Goal: Information Seeking & Learning: Learn about a topic

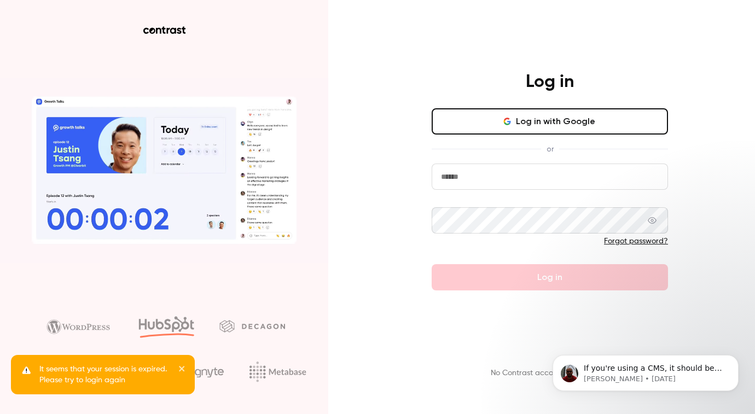
click at [568, 125] on button "Log in with Google" at bounding box center [549, 121] width 236 height 26
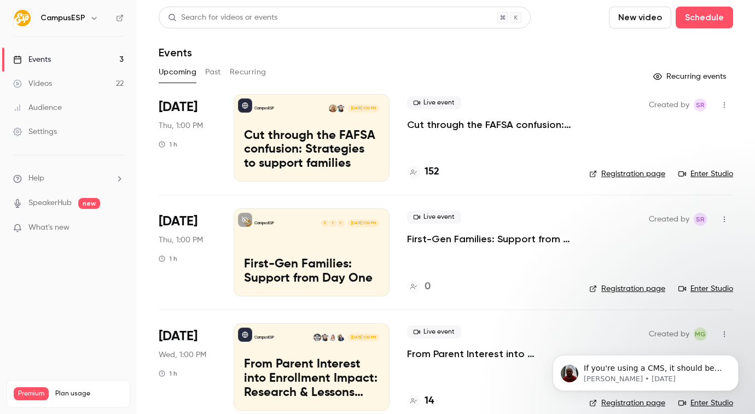
click at [221, 73] on div "Upcoming Past Recurring" at bounding box center [446, 71] width 574 height 17
click at [219, 73] on button "Past" at bounding box center [213, 71] width 16 height 17
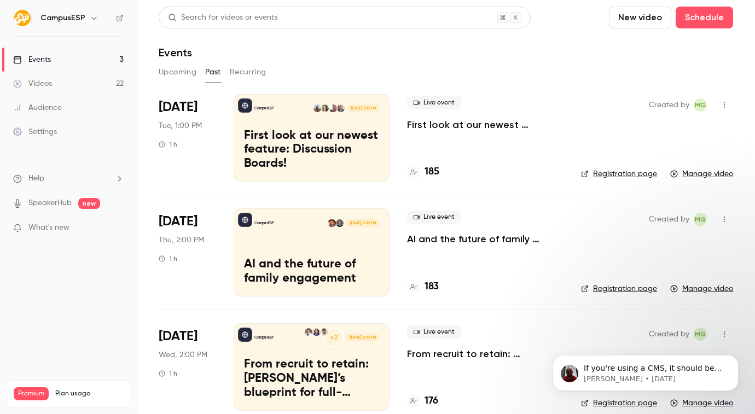
click at [234, 72] on button "Recurring" at bounding box center [248, 71] width 37 height 17
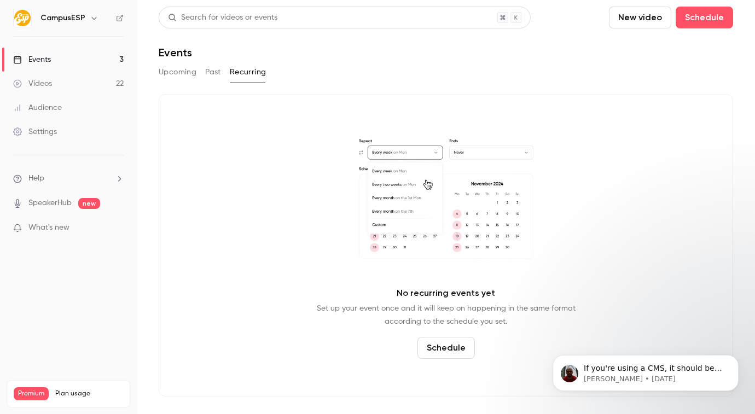
click at [183, 69] on button "Upcoming" at bounding box center [178, 71] width 38 height 17
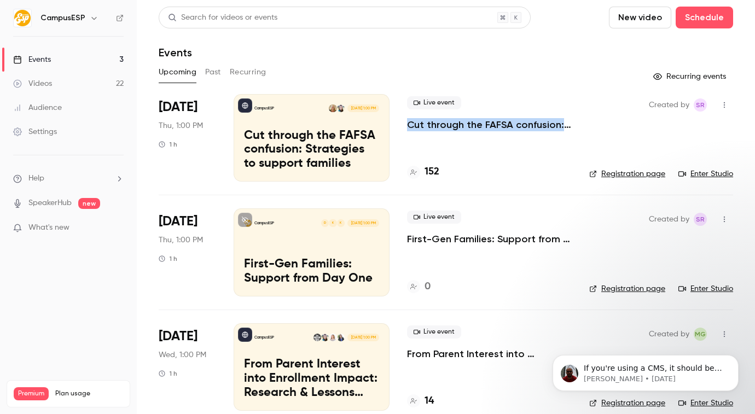
click at [230, 71] on button "Recurring" at bounding box center [248, 71] width 37 height 17
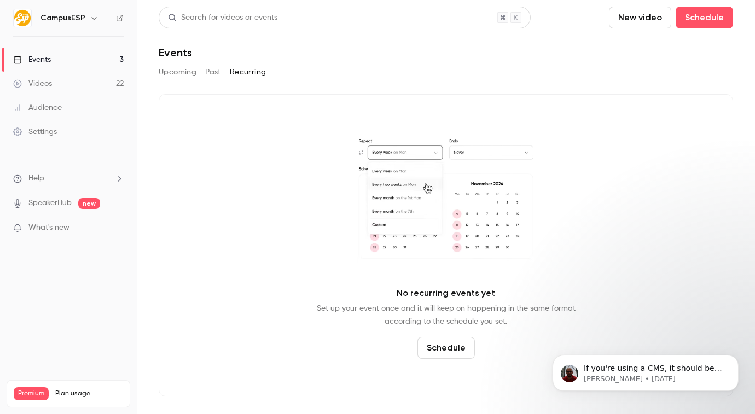
click at [218, 73] on button "Past" at bounding box center [213, 71] width 16 height 17
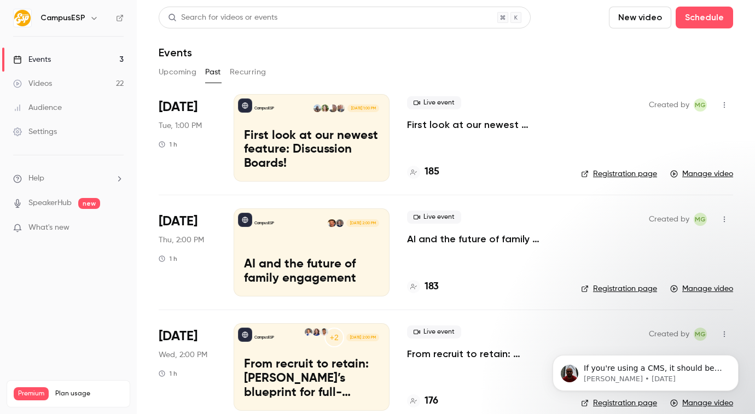
click at [469, 126] on p "First look at our newest feature: Discussion Boards!" at bounding box center [485, 124] width 156 height 13
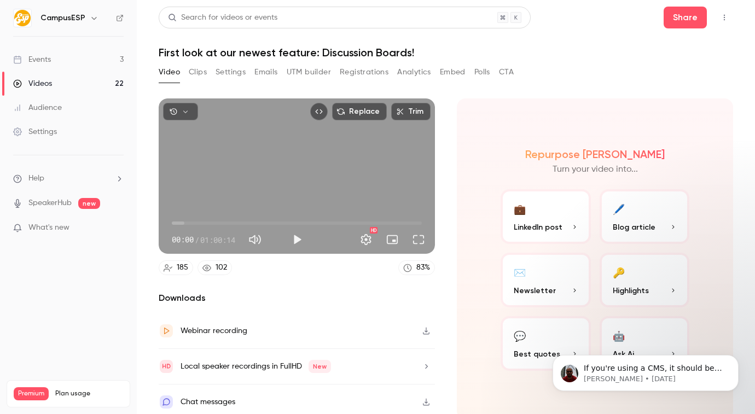
click at [457, 77] on button "Embed" at bounding box center [453, 71] width 26 height 17
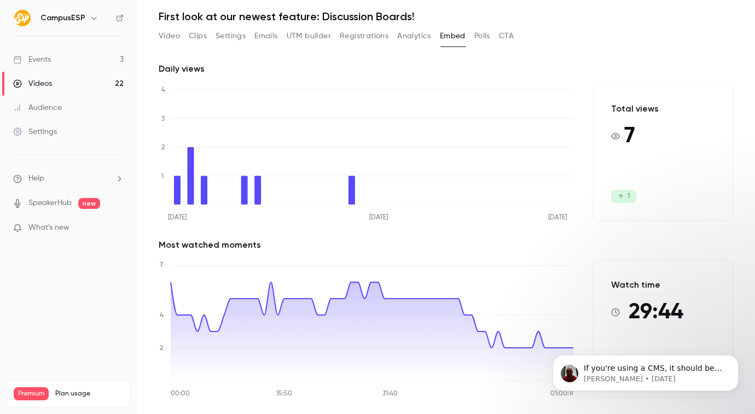
scroll to position [37, 0]
click at [730, 358] on button "Dismiss notification" at bounding box center [735, 358] width 14 height 14
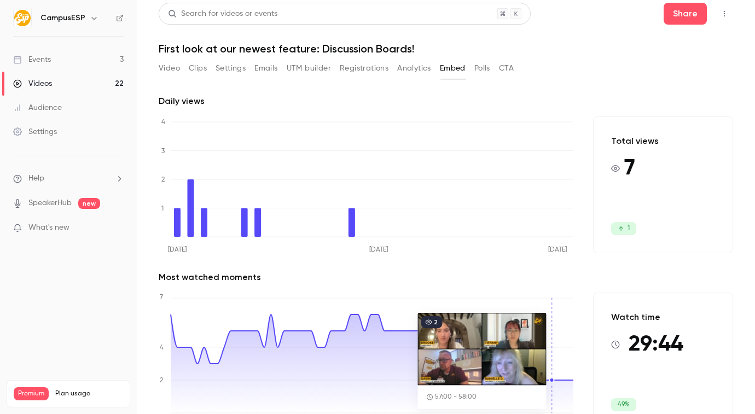
scroll to position [0, 0]
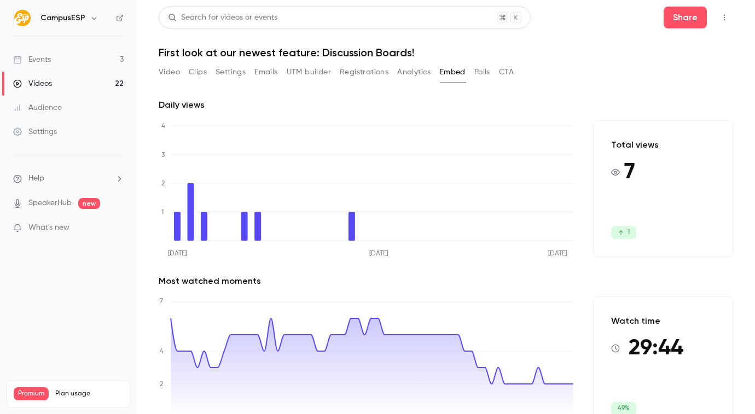
click at [402, 71] on button "Analytics" at bounding box center [414, 71] width 34 height 17
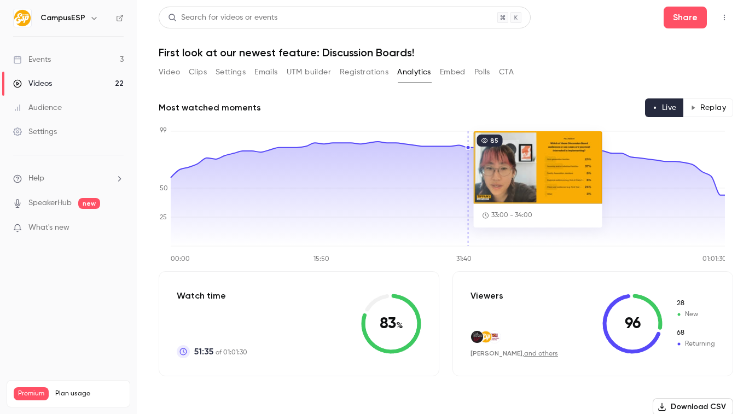
click at [355, 69] on button "Registrations" at bounding box center [364, 71] width 49 height 17
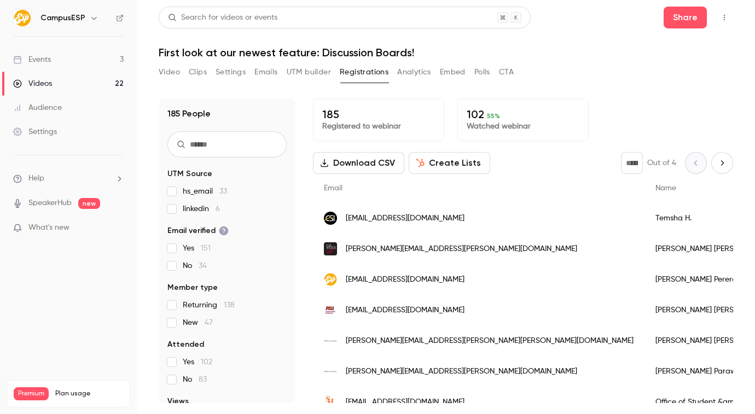
click at [422, 73] on button "Analytics" at bounding box center [414, 71] width 34 height 17
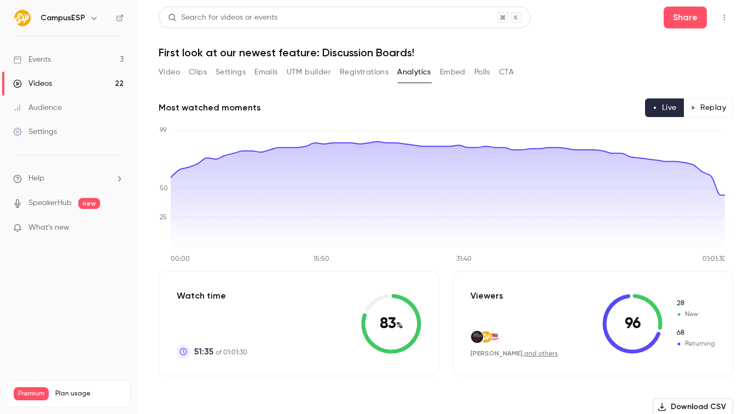
click at [696, 106] on button "Replay" at bounding box center [708, 107] width 50 height 19
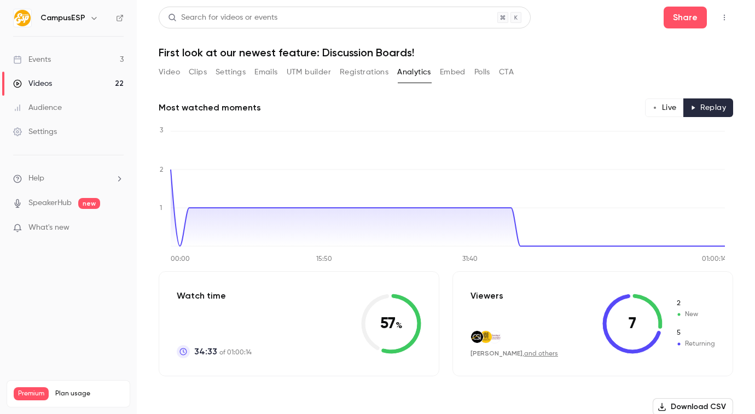
click at [657, 108] on button "Live" at bounding box center [664, 107] width 39 height 19
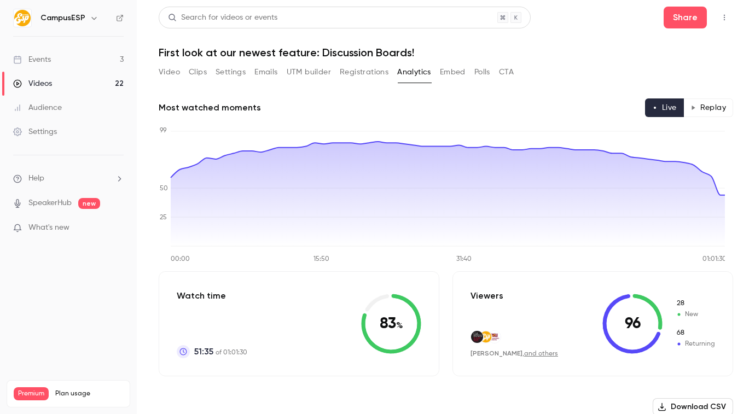
click at [691, 115] on button "Replay" at bounding box center [708, 107] width 50 height 19
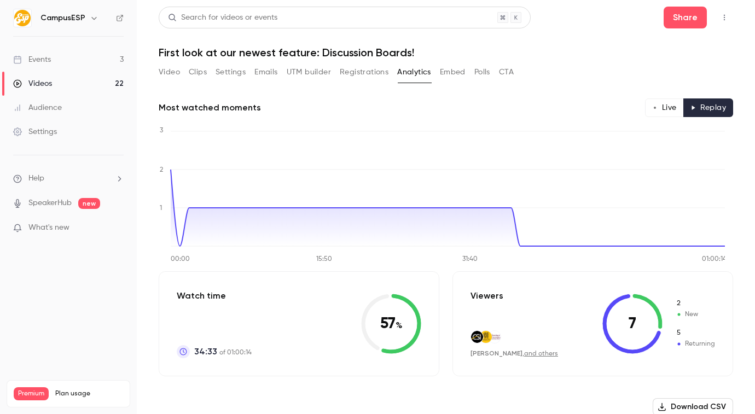
click at [652, 110] on icon "button" at bounding box center [654, 107] width 5 height 5
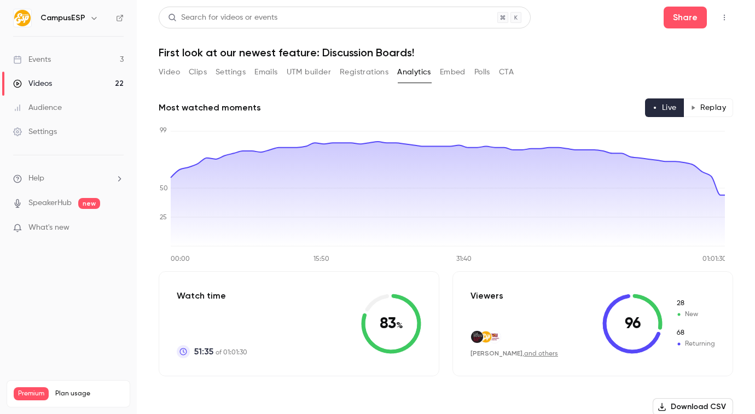
click at [698, 111] on button "Replay" at bounding box center [708, 107] width 50 height 19
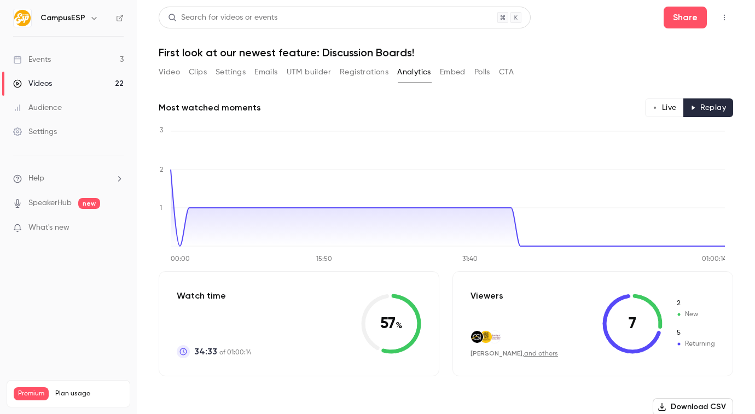
click at [665, 112] on button "Live" at bounding box center [664, 107] width 39 height 19
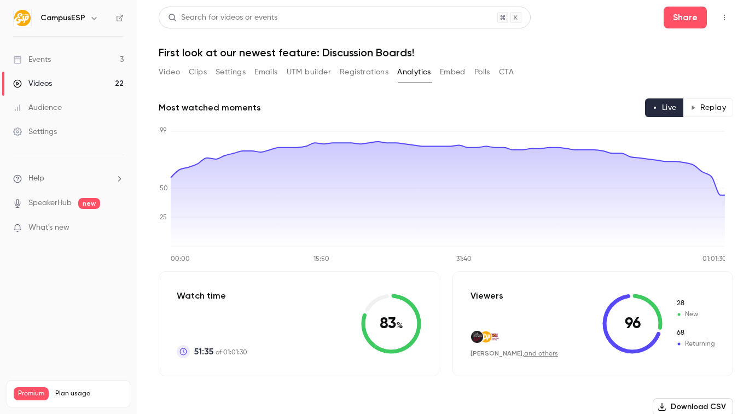
click at [353, 70] on button "Registrations" at bounding box center [364, 71] width 49 height 17
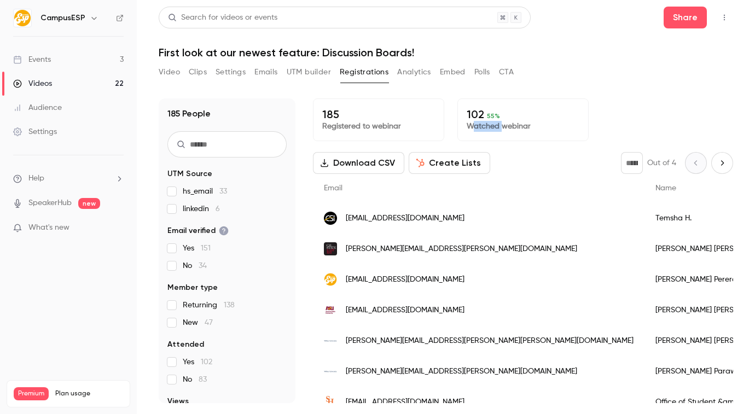
drag, startPoint x: 472, startPoint y: 123, endPoint x: 502, endPoint y: 127, distance: 29.8
click at [501, 127] on p "Watched webinar" at bounding box center [522, 126] width 113 height 11
click at [502, 127] on p "Watched webinar" at bounding box center [522, 126] width 113 height 11
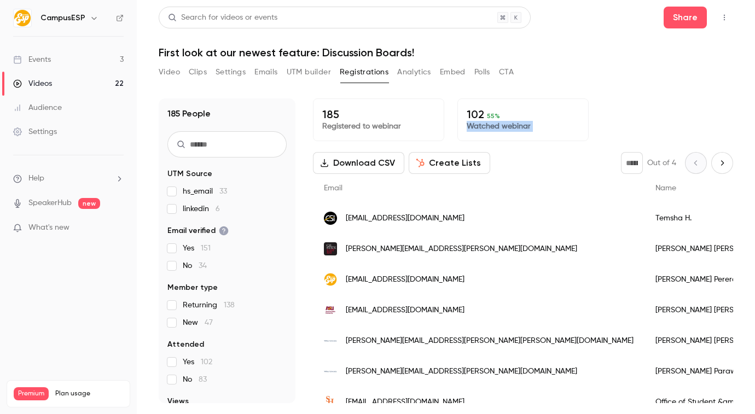
click at [528, 131] on p "Watched webinar" at bounding box center [522, 126] width 113 height 11
click at [82, 77] on link "Videos 22" at bounding box center [68, 84] width 137 height 24
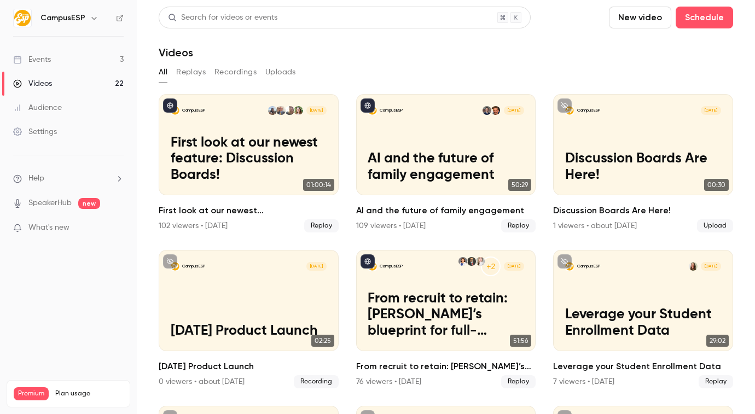
click at [242, 72] on button "Recordings" at bounding box center [235, 71] width 42 height 17
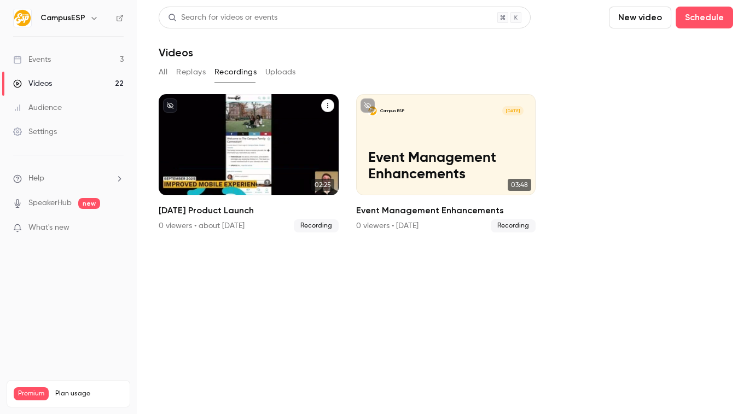
click at [270, 212] on h2 "[DATE] Product Launch" at bounding box center [249, 210] width 180 height 13
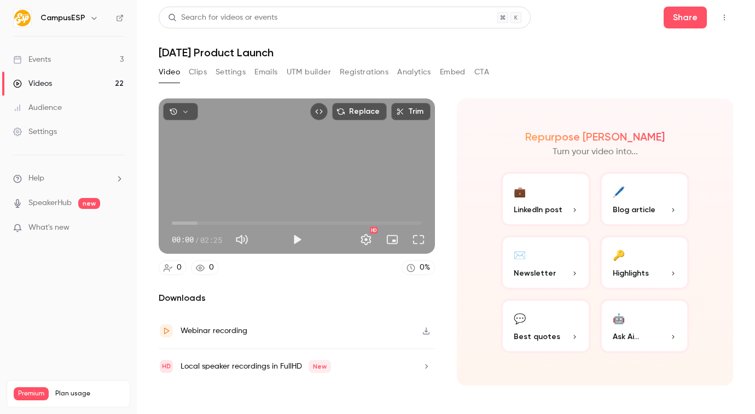
click at [444, 75] on button "Embed" at bounding box center [453, 71] width 26 height 17
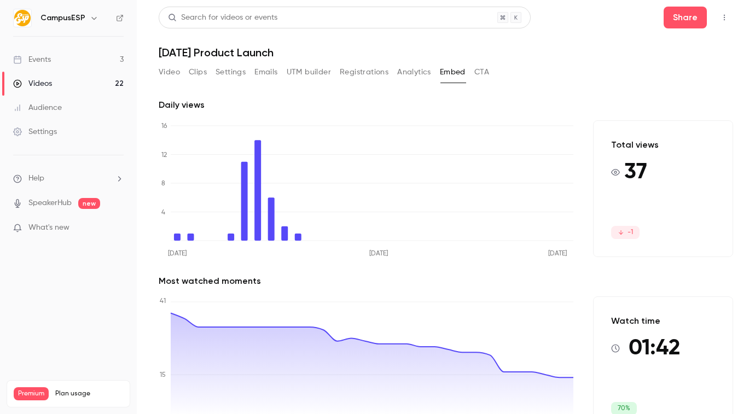
click at [395, 69] on div "Video Clips Settings Emails UTM builder Registrations Analytics Embed CTA" at bounding box center [324, 71] width 330 height 17
click at [382, 71] on button "Registrations" at bounding box center [364, 71] width 49 height 17
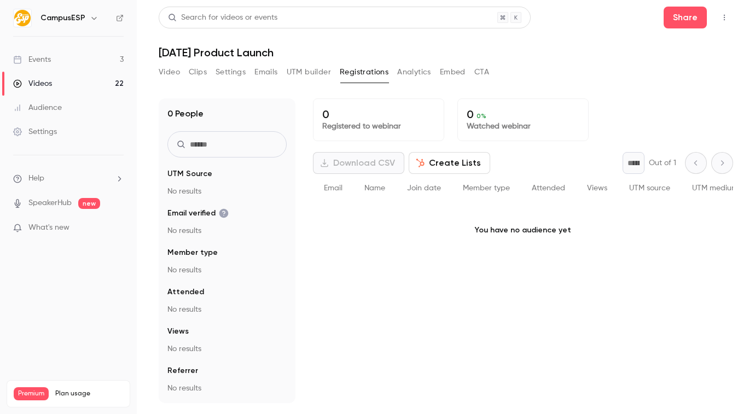
click at [408, 73] on button "Analytics" at bounding box center [414, 71] width 34 height 17
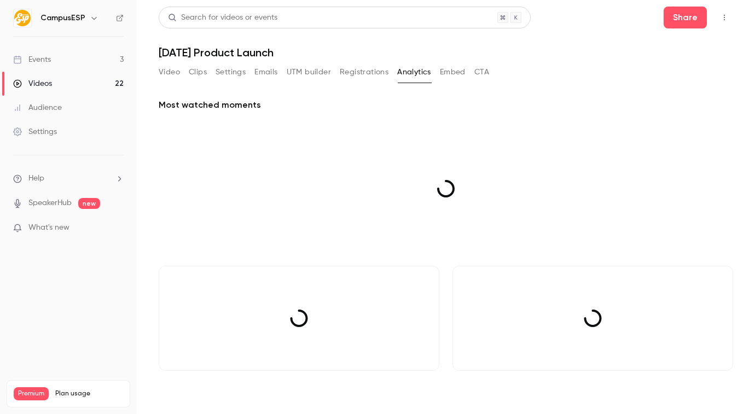
click at [467, 73] on div "Video Clips Settings Emails UTM builder Registrations Analytics Embed CTA" at bounding box center [324, 71] width 330 height 17
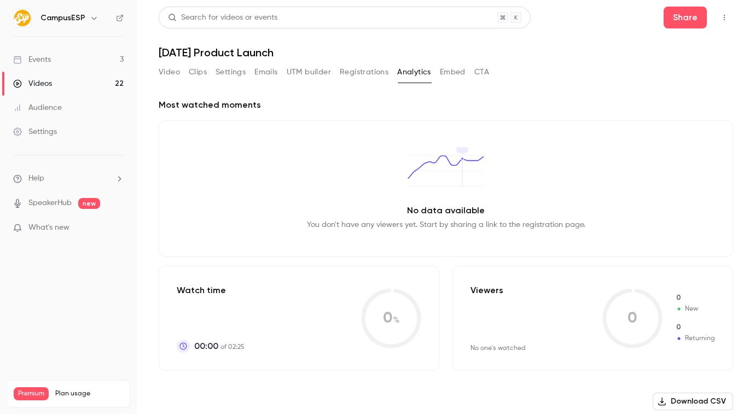
click at [465, 73] on button "Embed" at bounding box center [453, 71] width 26 height 17
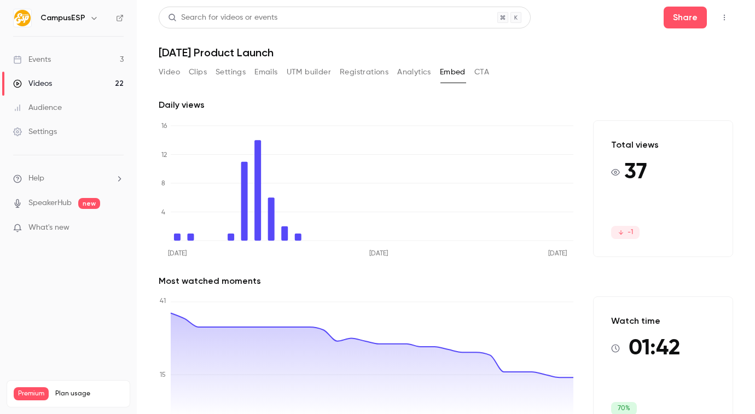
click at [647, 96] on div "Daily views [DATE] [DATE] [DATE] 0 4 8 12 16 Total views 37 -1 Most watched mom…" at bounding box center [446, 267] width 574 height 365
